Goal: Find specific page/section: Find specific page/section

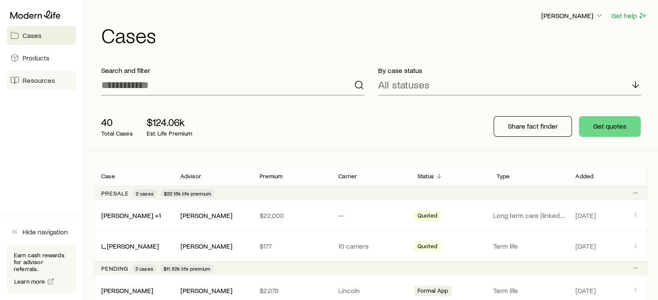
click at [26, 81] on span "Resources" at bounding box center [38, 80] width 32 height 9
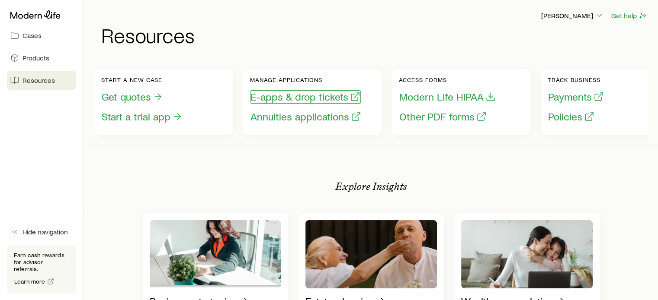
click at [339, 97] on button "E-apps & drop tickets" at bounding box center [305, 96] width 111 height 13
click at [328, 96] on button "E-apps & drop tickets" at bounding box center [305, 96] width 111 height 13
click at [212, 0] on div "[PERSON_NAME] Get help Resources" at bounding box center [370, 28] width 553 height 56
click at [577, 10] on div "[PERSON_NAME]" at bounding box center [571, 15] width 63 height 11
click at [35, 38] on span "Cases" at bounding box center [31, 35] width 19 height 9
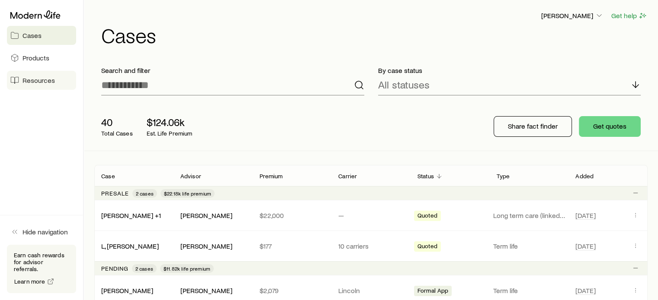
click at [45, 80] on span "Resources" at bounding box center [38, 80] width 32 height 9
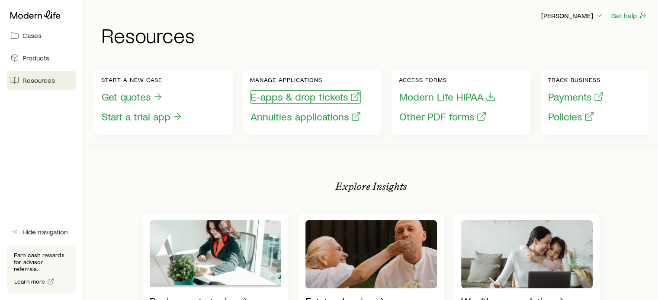
click at [319, 98] on button "E-apps & drop tickets" at bounding box center [305, 96] width 111 height 13
